Goal: Information Seeking & Learning: Check status

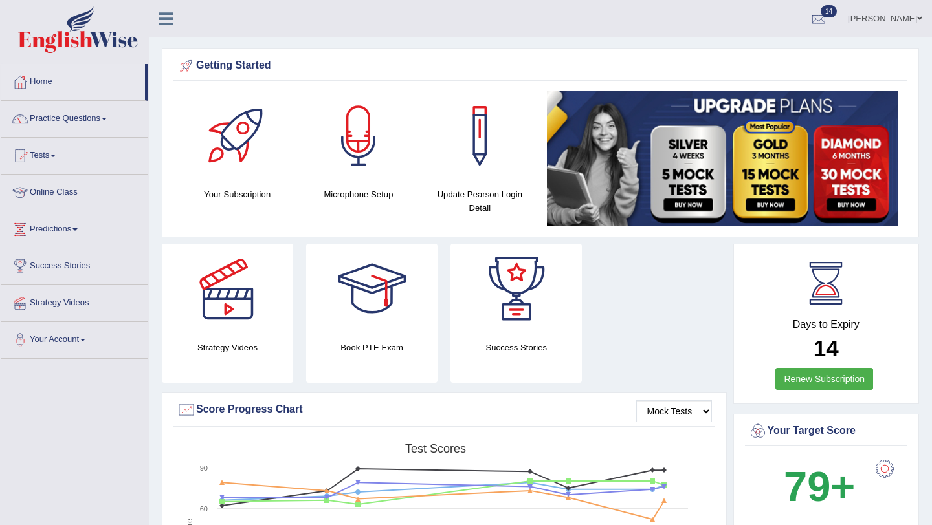
click at [42, 86] on link "Home" at bounding box center [73, 80] width 144 height 32
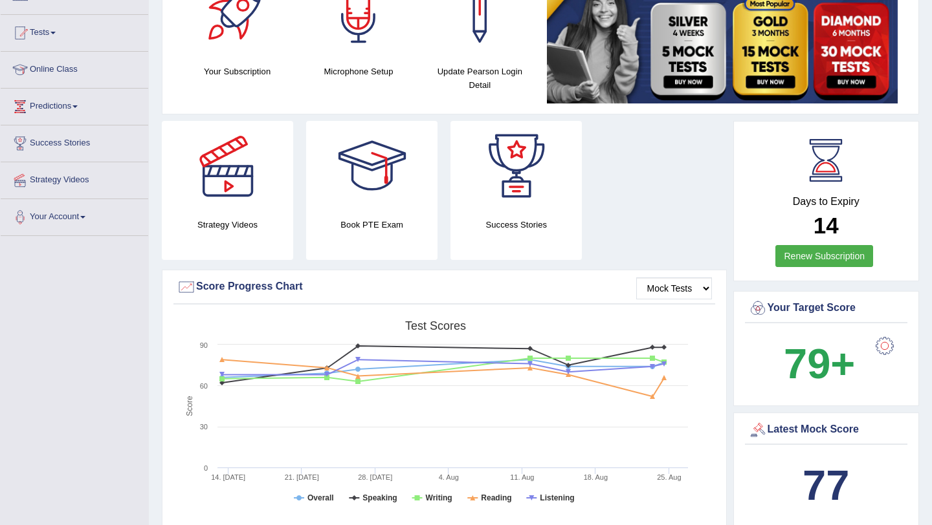
scroll to position [129, 0]
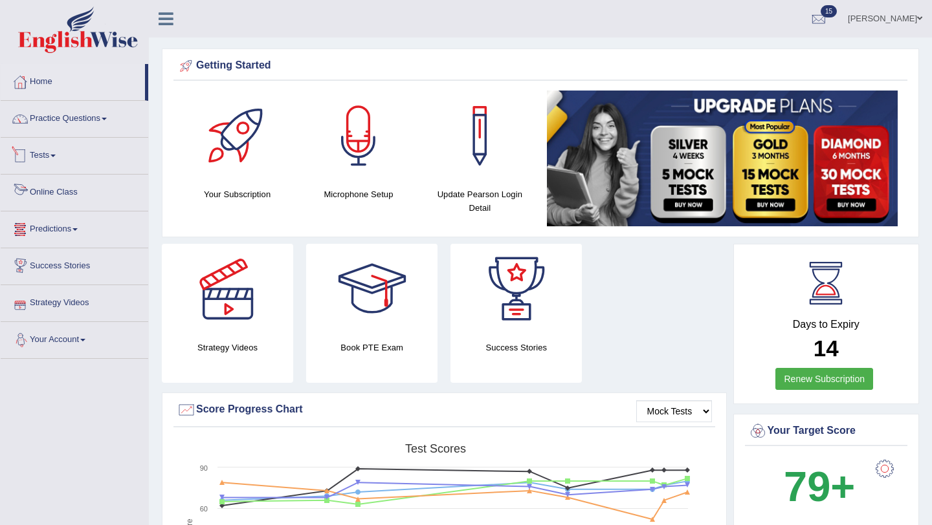
click at [47, 154] on link "Tests" at bounding box center [74, 154] width 147 height 32
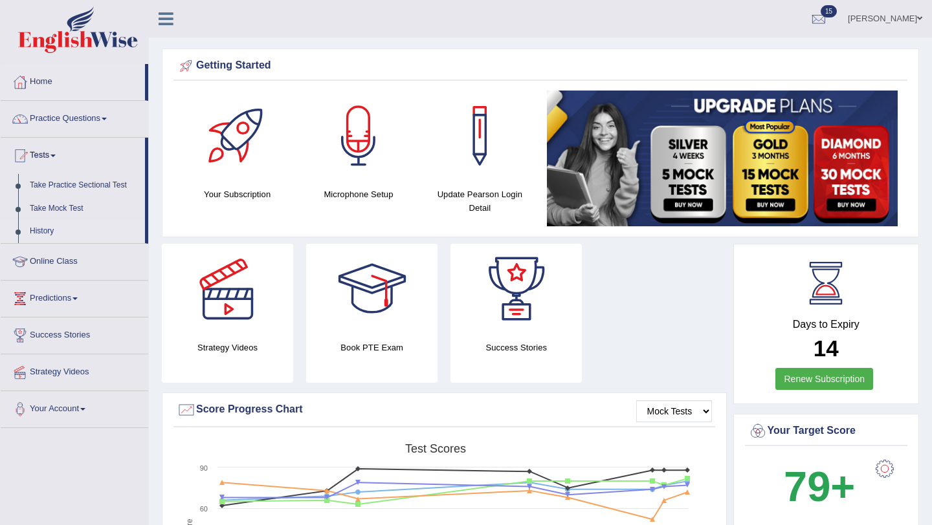
click at [40, 235] on link "History" at bounding box center [84, 231] width 121 height 23
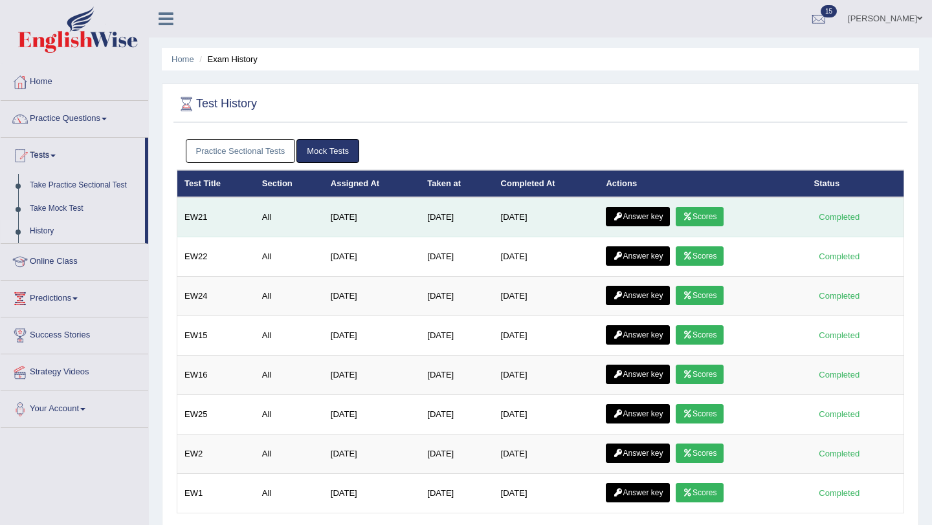
click at [715, 213] on link "Scores" at bounding box center [699, 216] width 48 height 19
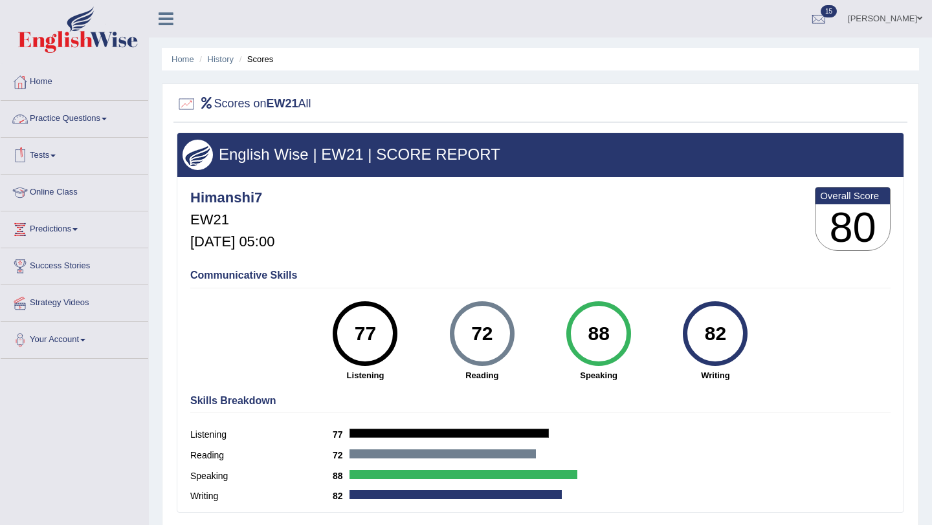
click at [47, 155] on link "Tests" at bounding box center [74, 154] width 147 height 32
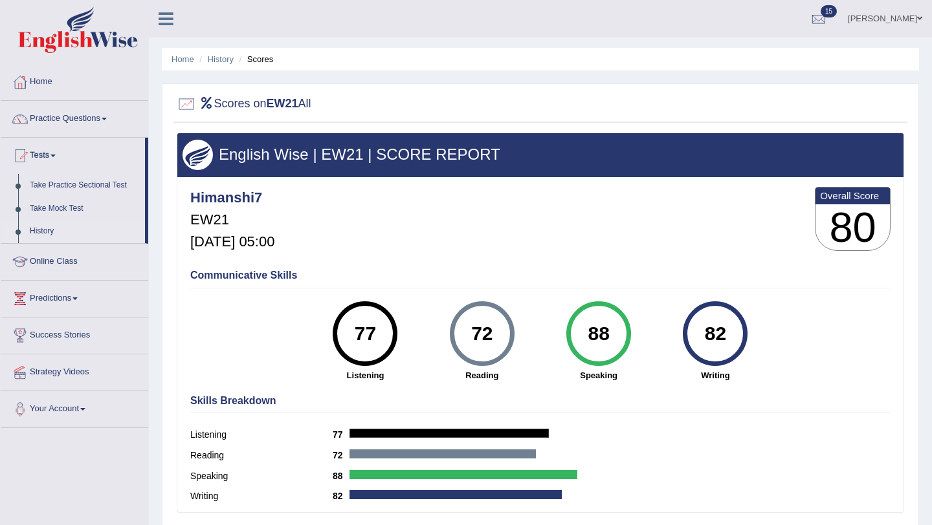
click at [43, 228] on link "History" at bounding box center [84, 231] width 121 height 23
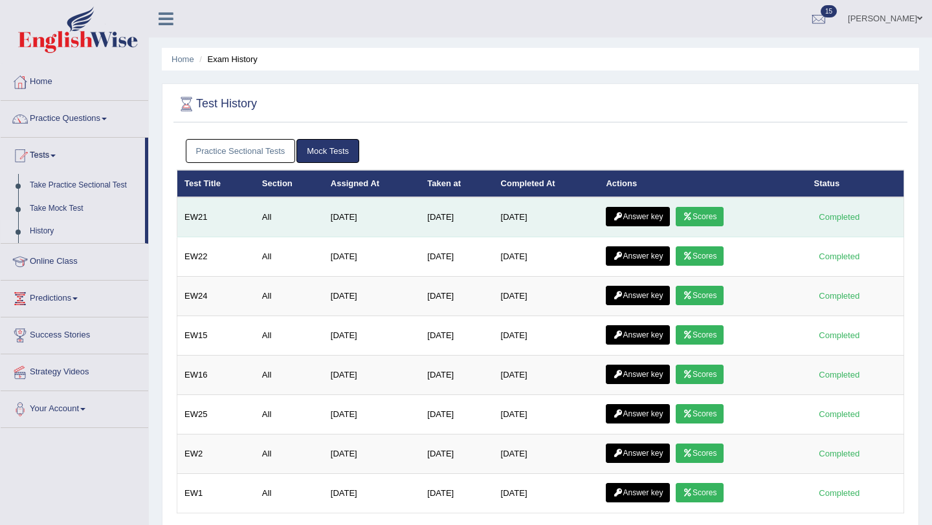
click at [651, 214] on link "Answer key" at bounding box center [637, 216] width 64 height 19
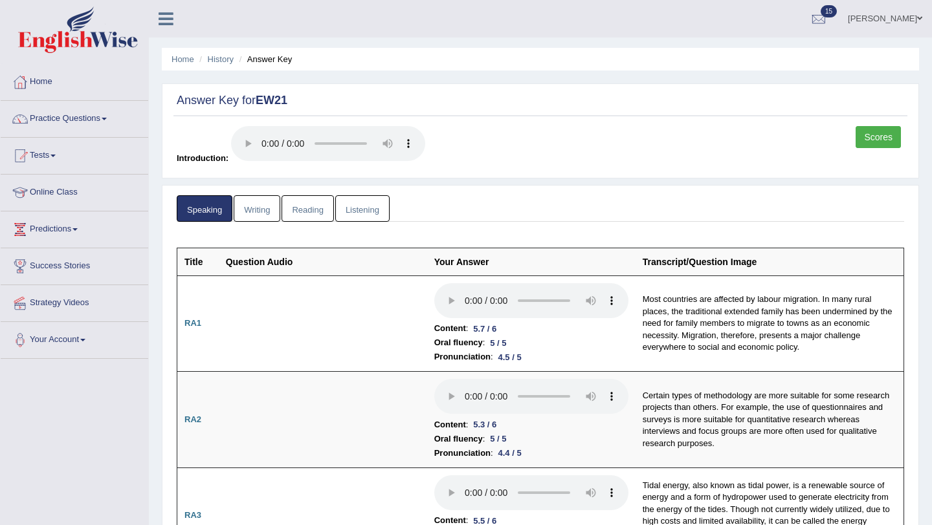
click at [256, 215] on link "Writing" at bounding box center [257, 208] width 47 height 27
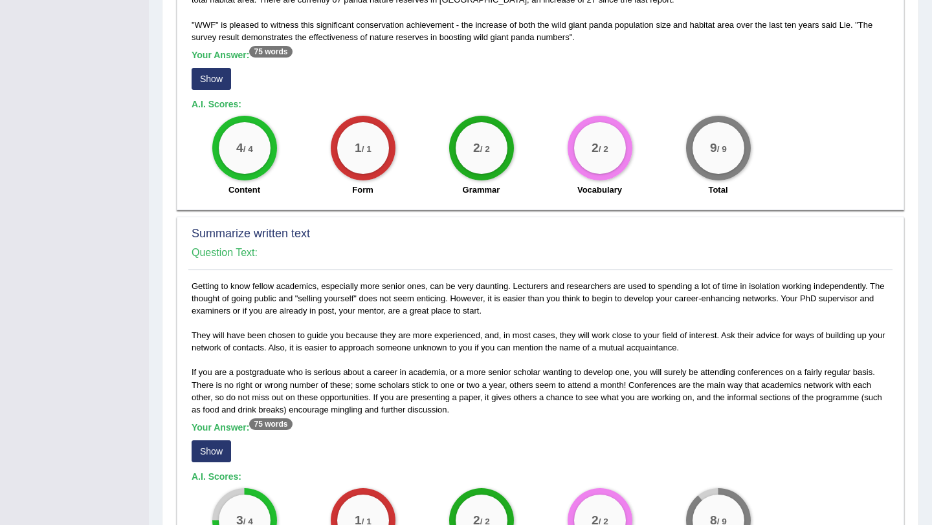
scroll to position [466, 0]
click at [215, 68] on button "Show" at bounding box center [210, 78] width 39 height 22
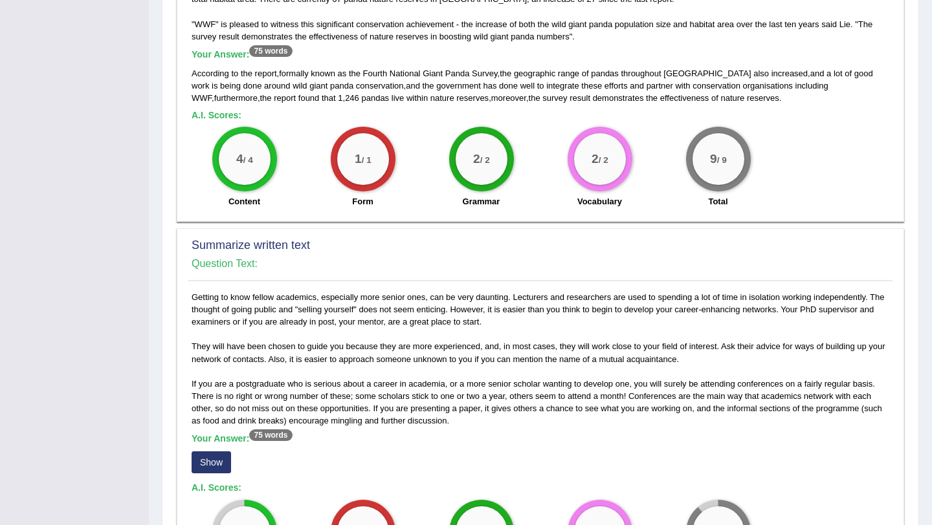
click at [43, 323] on div "Toggle navigation Home Practice Questions Speaking Practice Read Aloud Repeat S…" at bounding box center [466, 257] width 932 height 1446
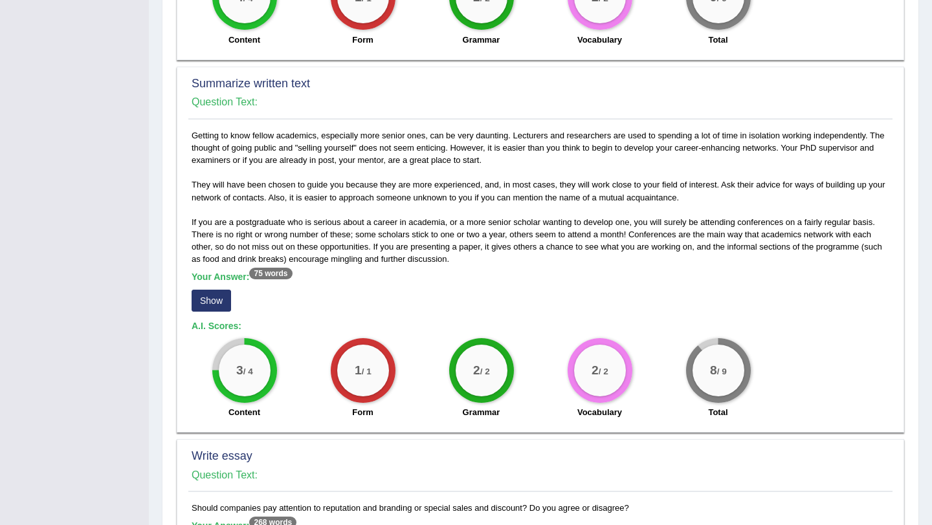
scroll to position [673, 0]
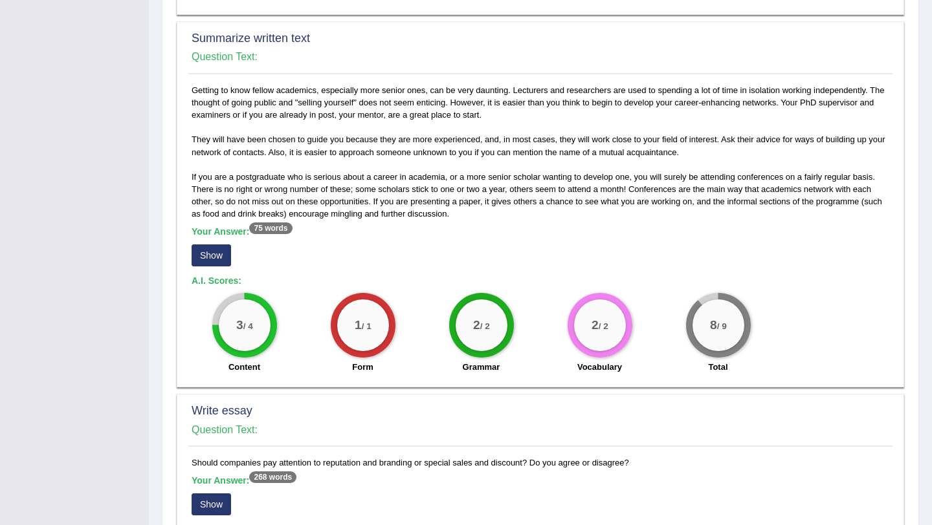
click at [220, 245] on button "Show" at bounding box center [210, 256] width 39 height 22
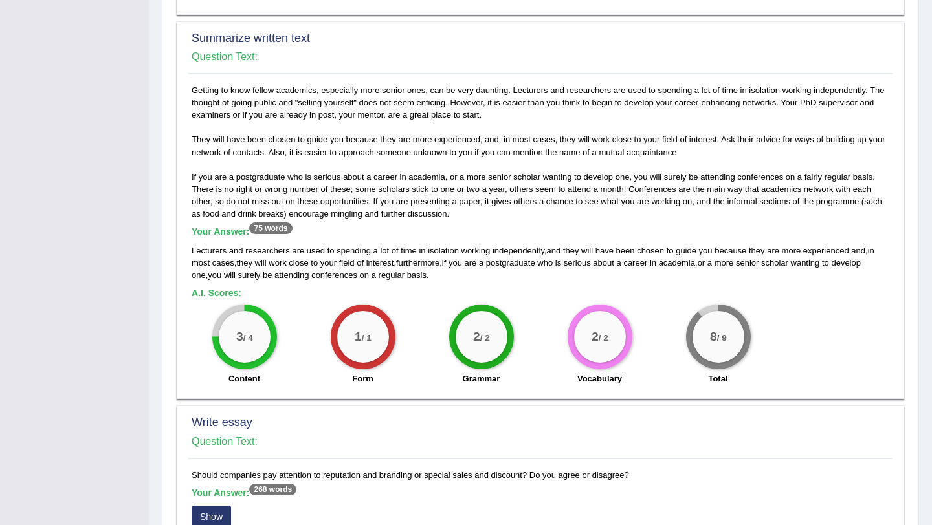
click at [53, 292] on div "Toggle navigation Home Practice Questions Speaking Practice Read Aloud Repeat S…" at bounding box center [466, 56] width 932 height 1458
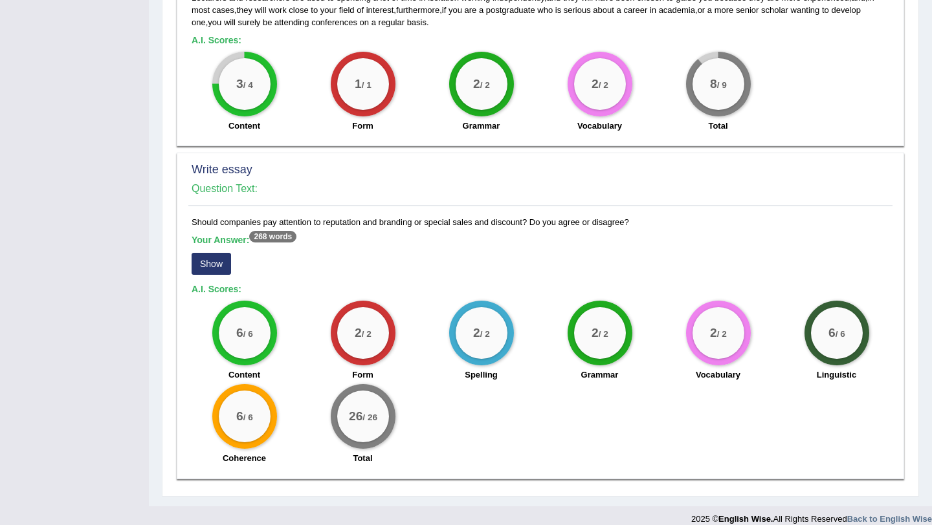
scroll to position [927, 0]
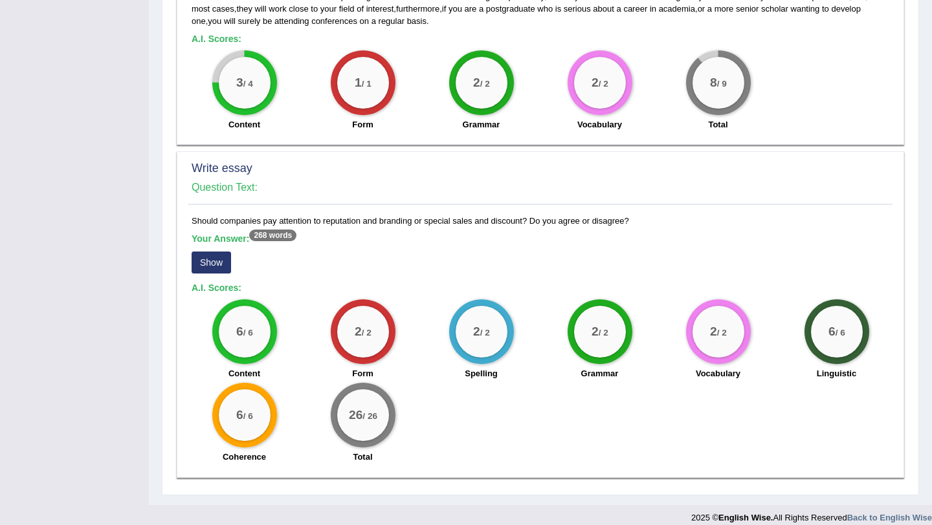
click at [212, 252] on button "Show" at bounding box center [210, 263] width 39 height 22
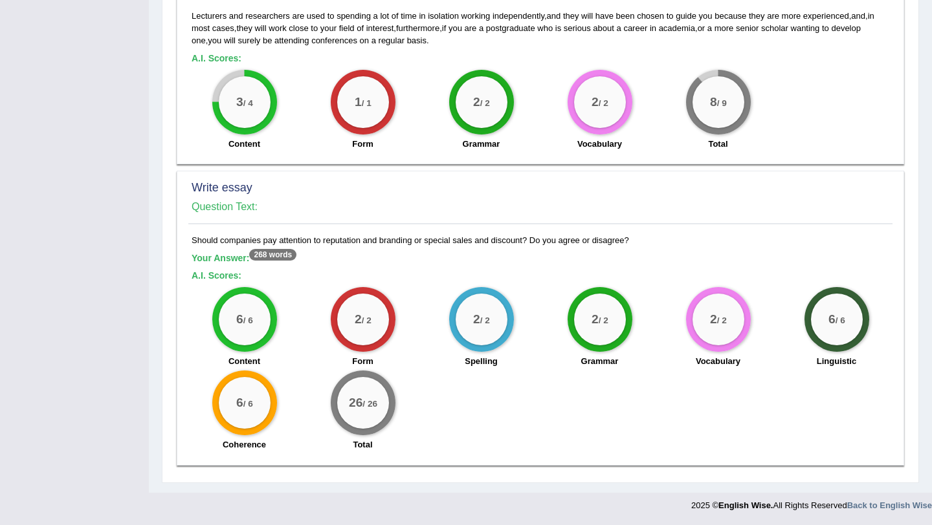
scroll to position [895, 0]
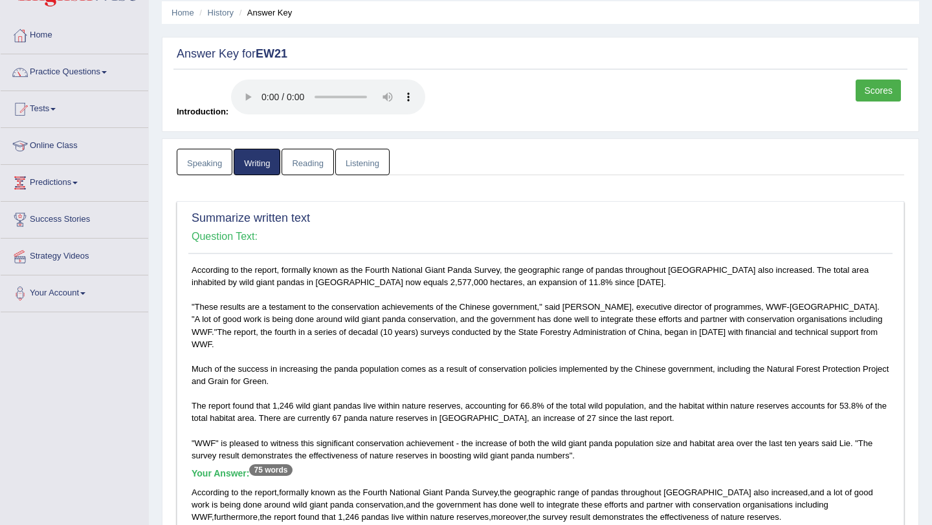
scroll to position [41, 0]
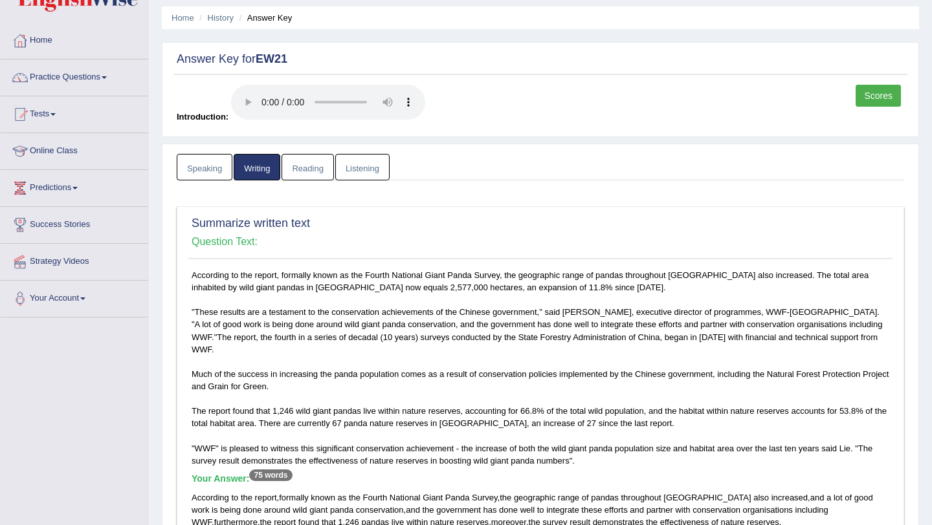
click at [309, 164] on link "Reading" at bounding box center [307, 167] width 52 height 27
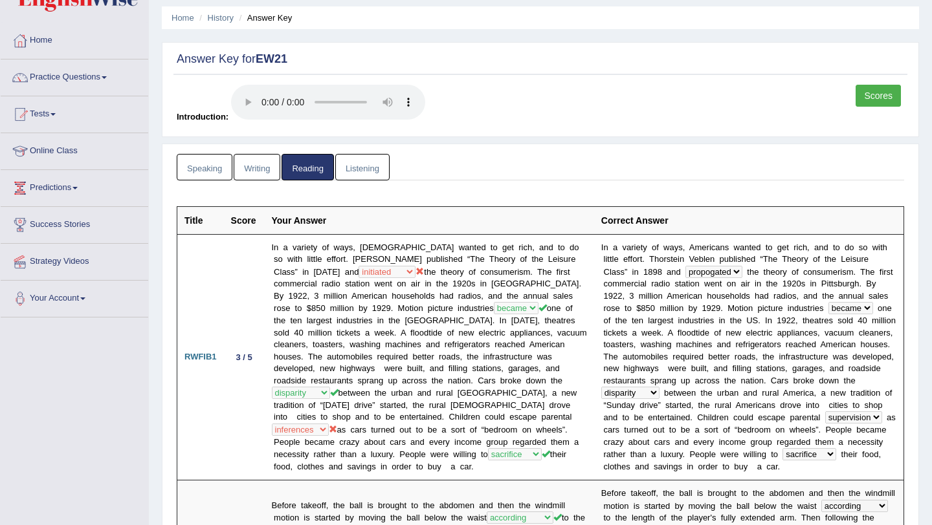
scroll to position [0, 0]
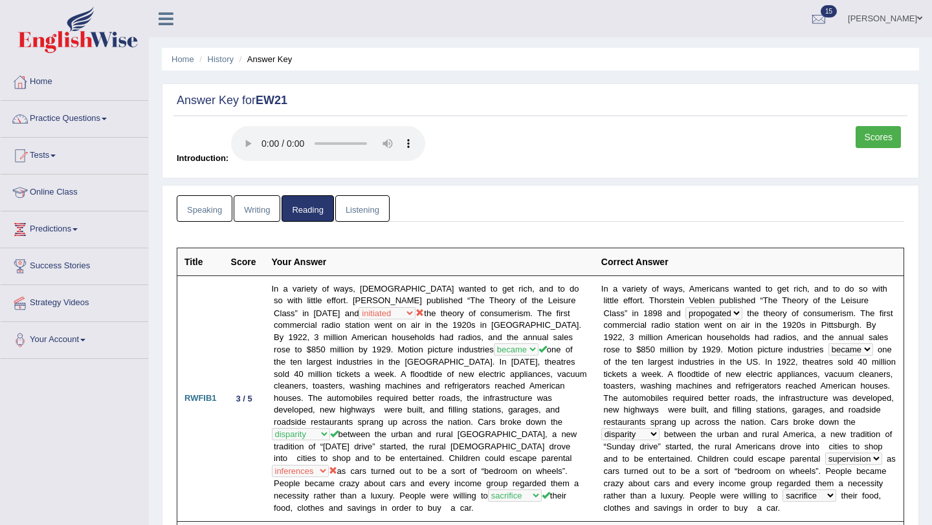
click at [354, 214] on link "Listening" at bounding box center [362, 208] width 54 height 27
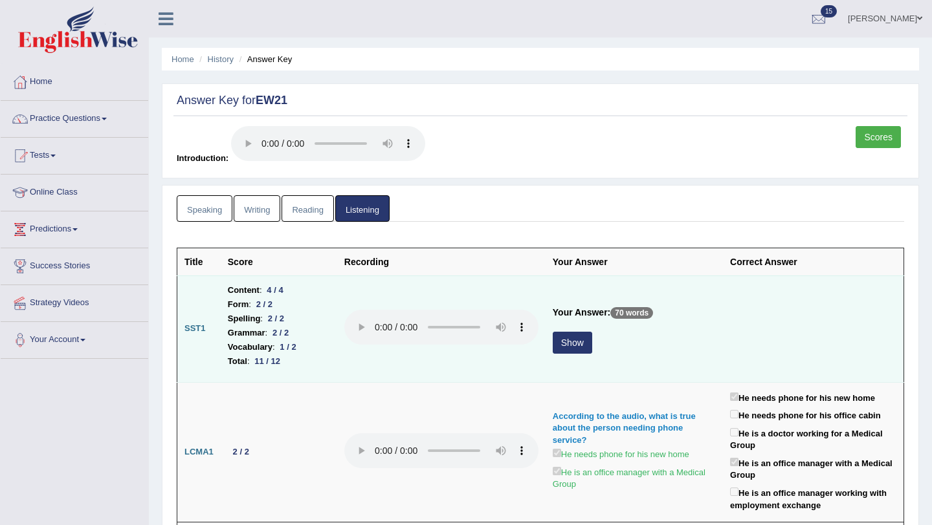
click at [567, 343] on button "Show" at bounding box center [571, 343] width 39 height 22
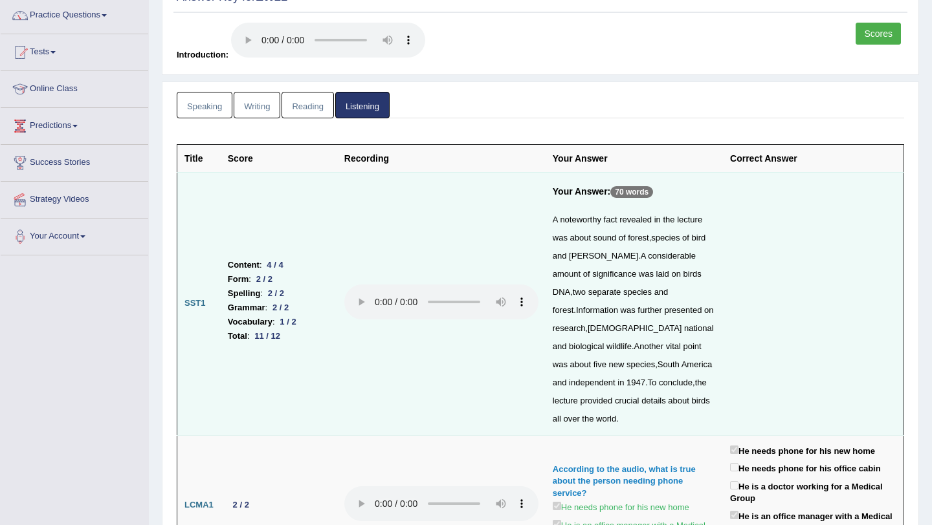
scroll to position [129, 0]
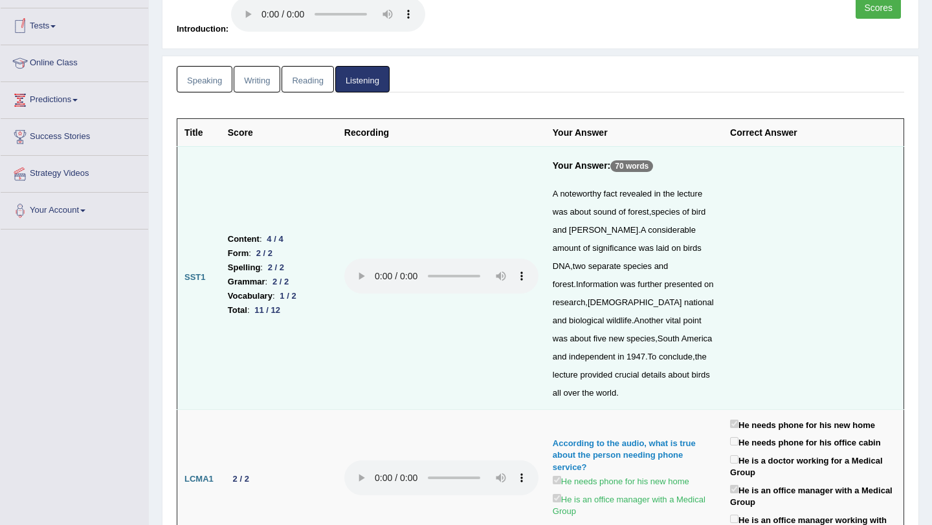
click at [207, 81] on link "Speaking" at bounding box center [205, 79] width 56 height 27
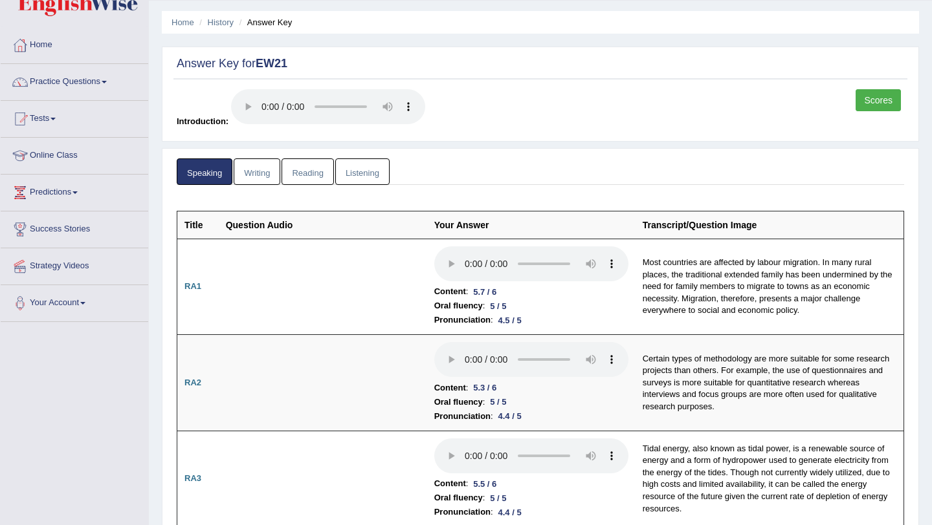
scroll to position [0, 0]
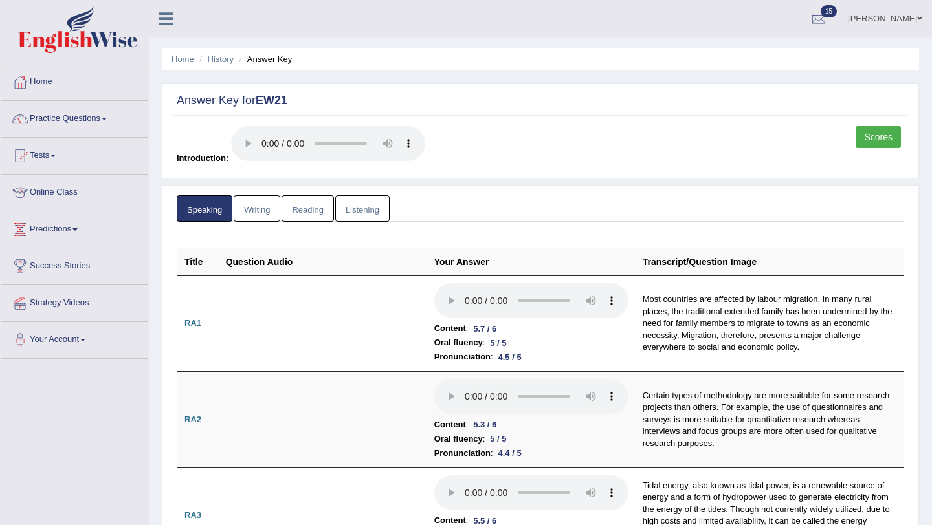
click at [255, 208] on link "Writing" at bounding box center [257, 208] width 47 height 27
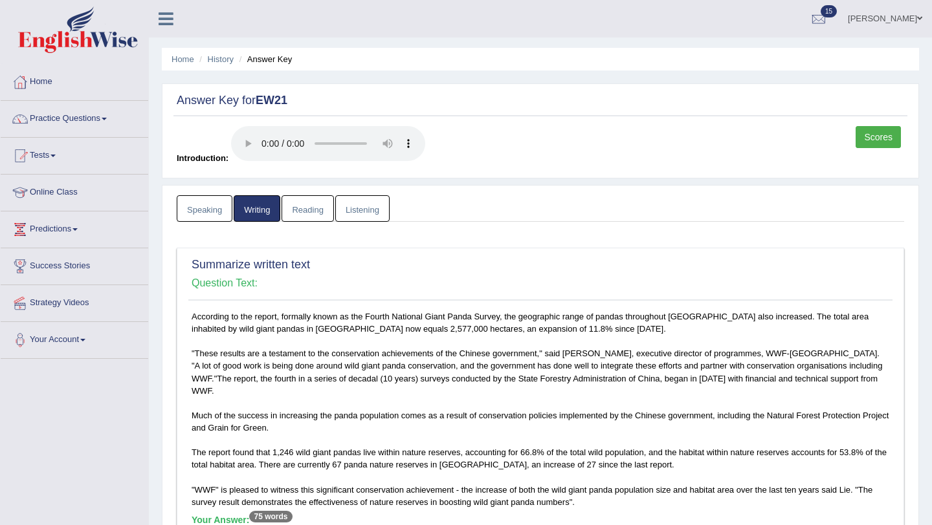
click at [310, 209] on link "Reading" at bounding box center [307, 208] width 52 height 27
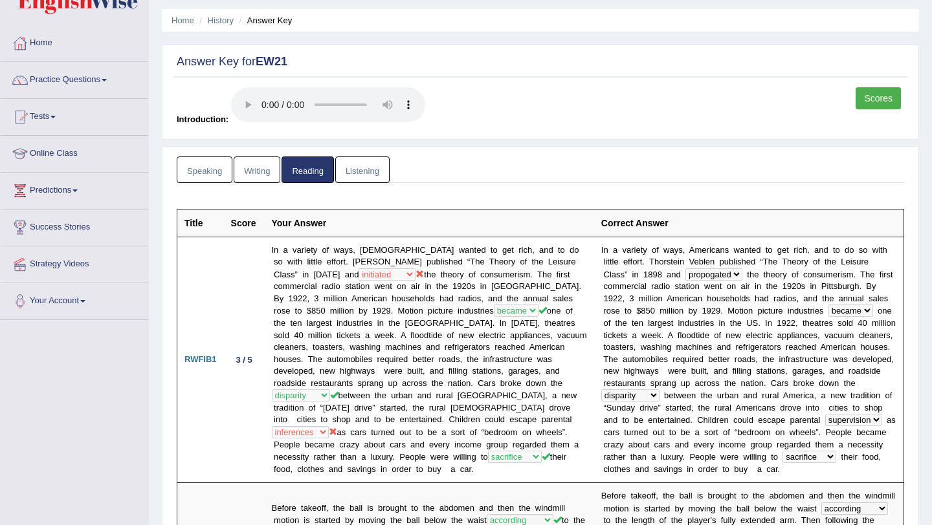
scroll to position [31, 0]
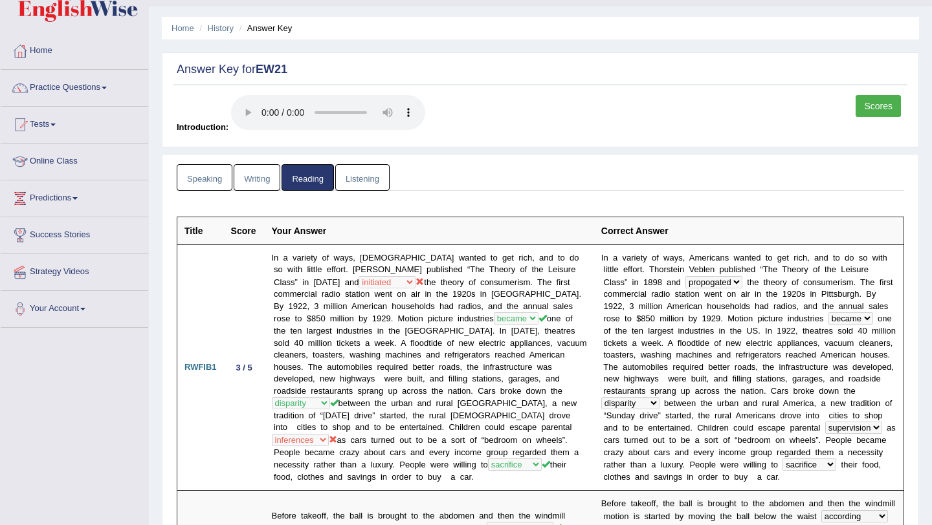
click at [359, 177] on link "Listening" at bounding box center [362, 177] width 54 height 27
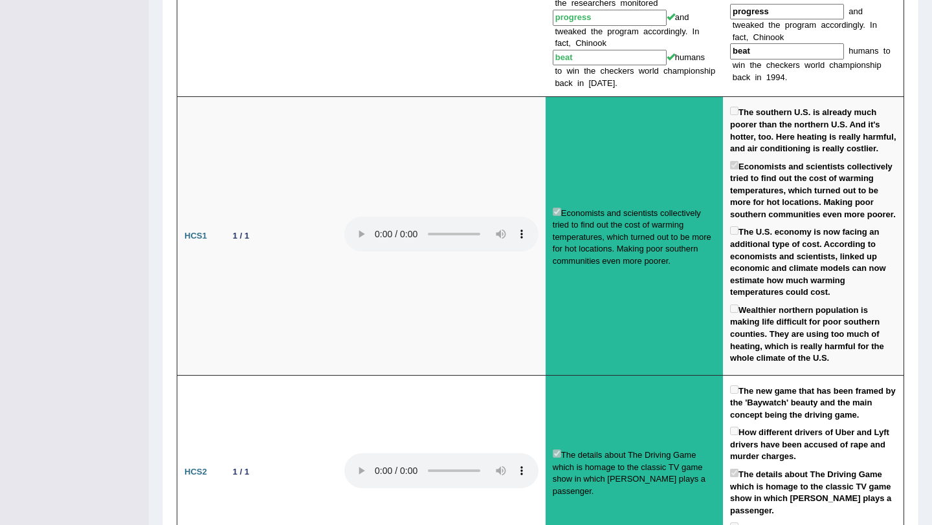
scroll to position [1635, 0]
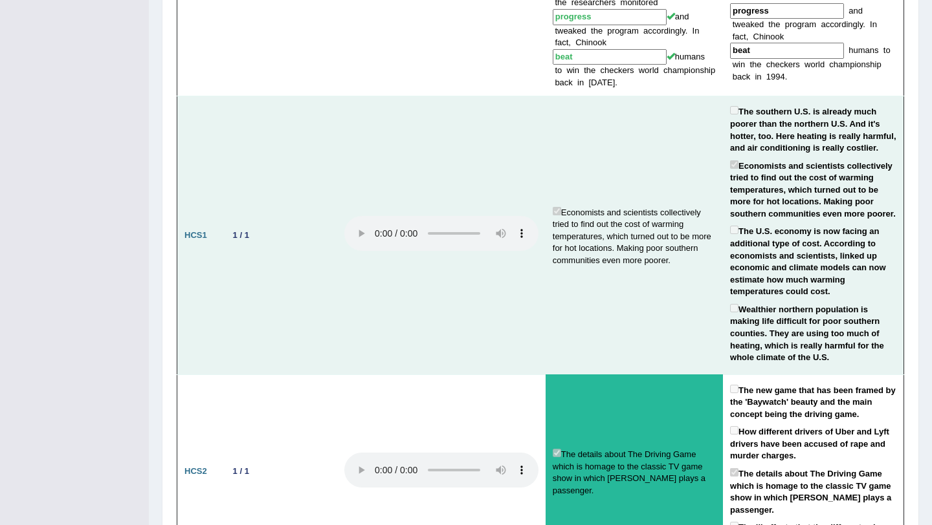
click at [438, 97] on td at bounding box center [441, 235] width 208 height 278
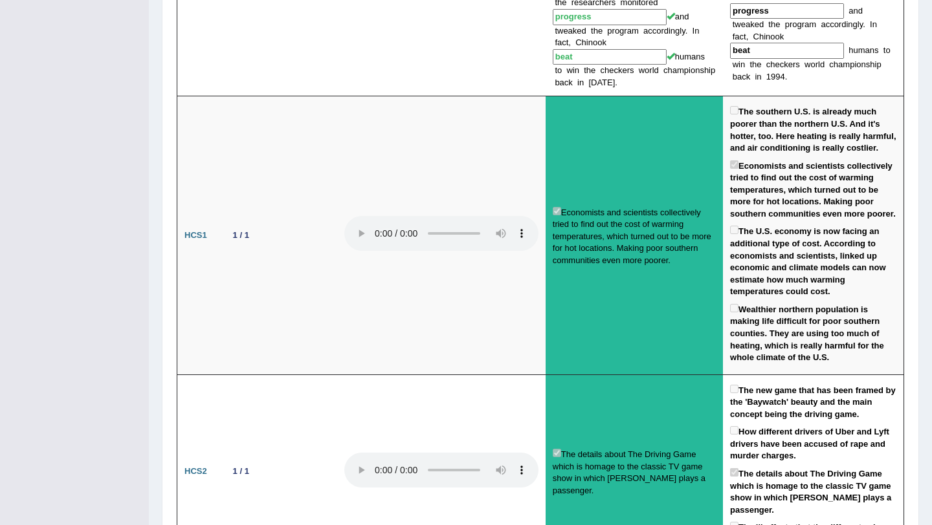
click at [127, 261] on div "Toggle navigation Home Practice Questions Speaking Practice Read Aloud Repeat S…" at bounding box center [466, 88] width 932 height 3447
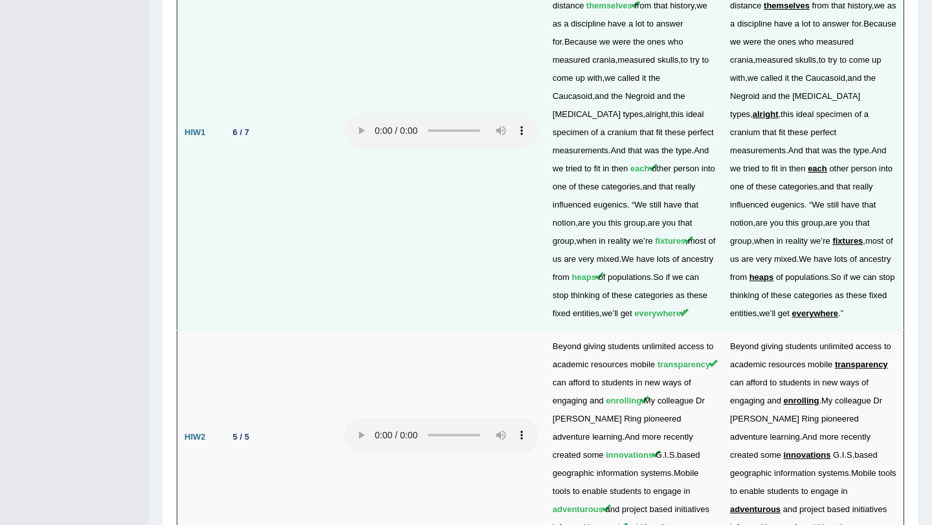
scroll to position [2634, 0]
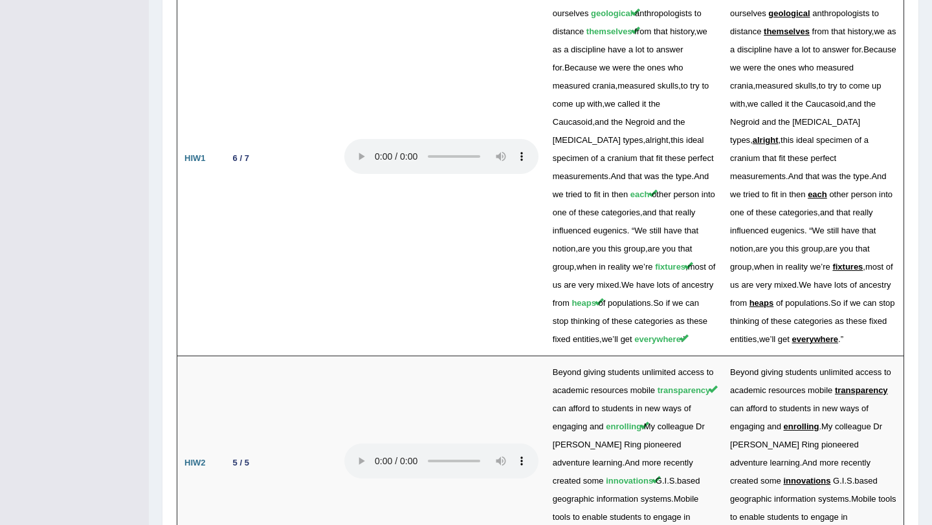
drag, startPoint x: 927, startPoint y: 449, endPoint x: 931, endPoint y: 240, distance: 209.0
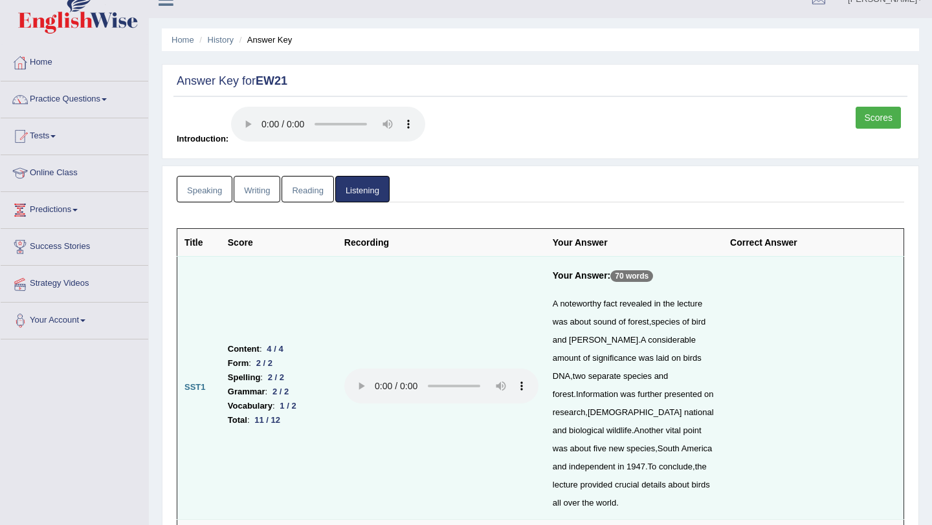
scroll to position [0, 0]
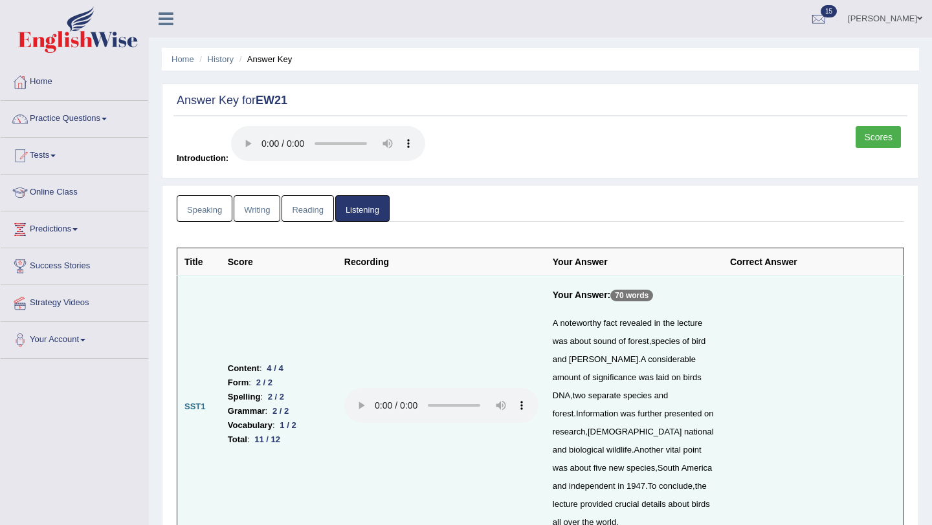
click at [871, 134] on link "Scores" at bounding box center [877, 137] width 45 height 22
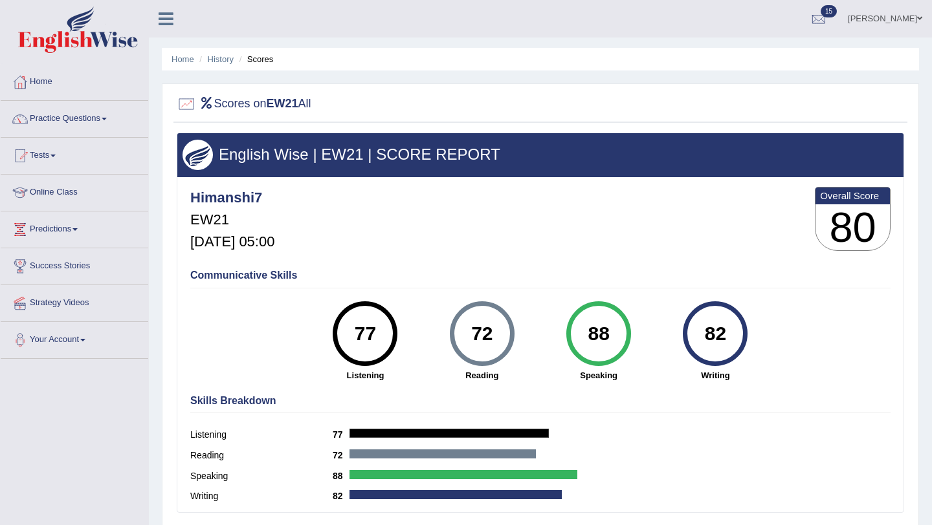
click at [83, 447] on div "Toggle navigation Home Practice Questions Speaking Practice Read Aloud Repeat S…" at bounding box center [466, 336] width 932 height 673
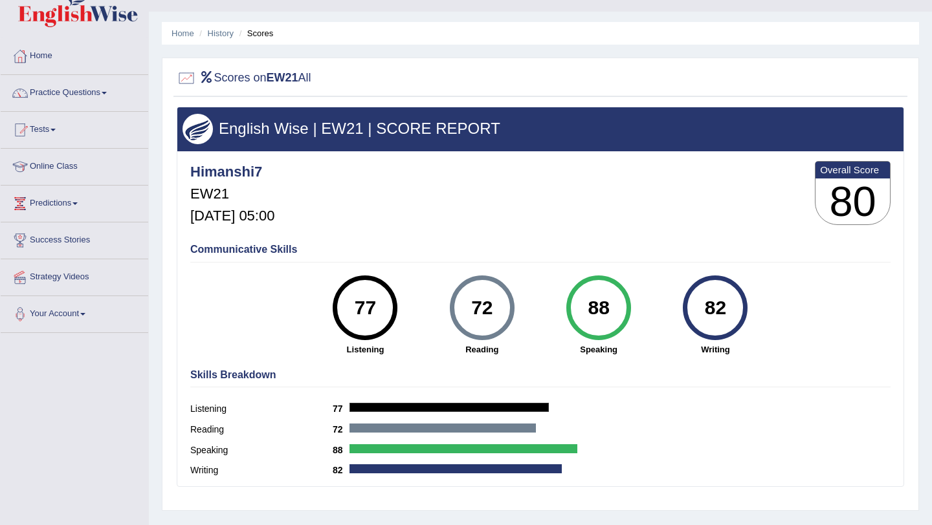
scroll to position [52, 0]
